Goal: Check status

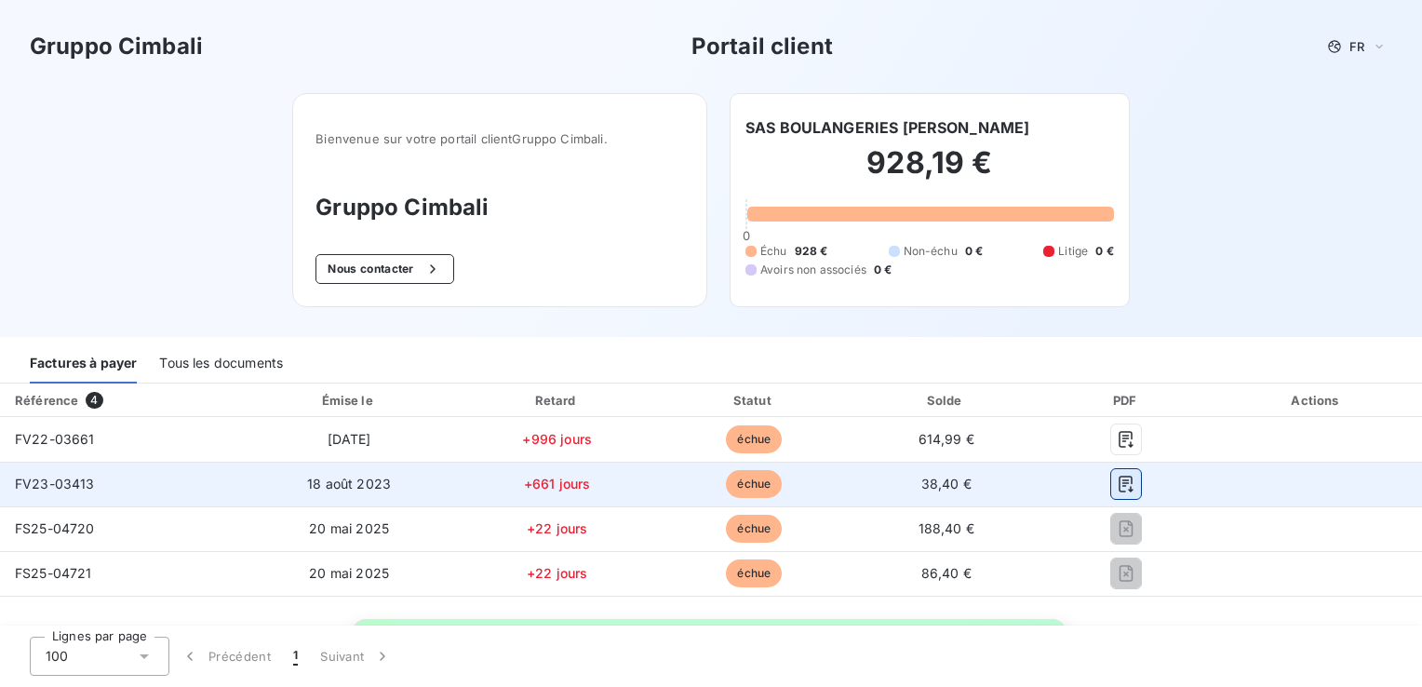
click at [1120, 490] on icon "button" at bounding box center [1127, 484] width 14 height 17
